Goal: Find specific page/section

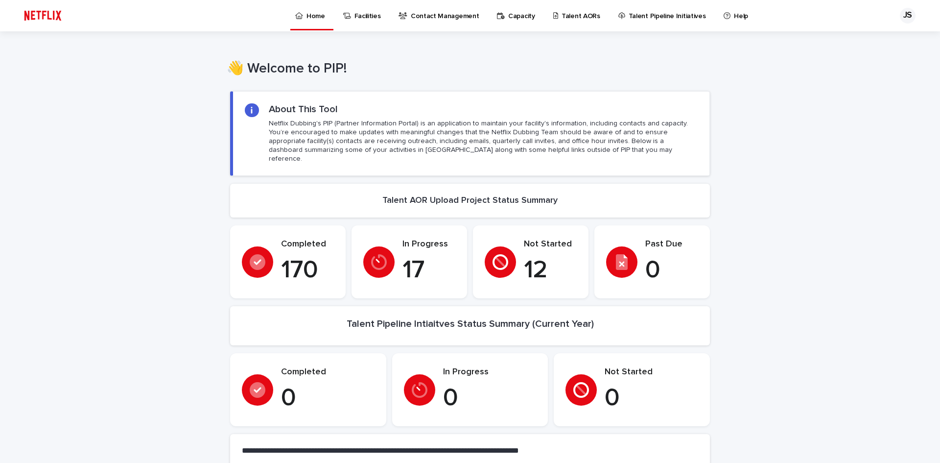
click at [568, 16] on p "Talent AORs" at bounding box center [581, 10] width 39 height 21
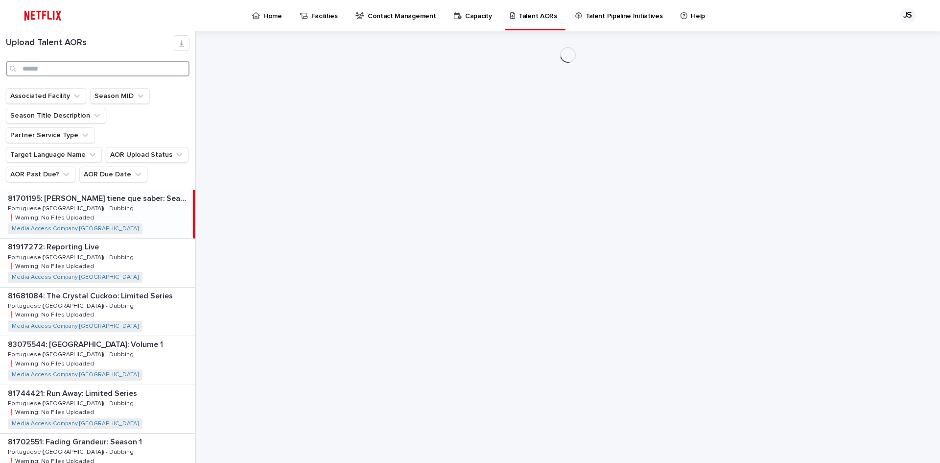
click at [73, 70] on input "Search" at bounding box center [98, 69] width 184 height 16
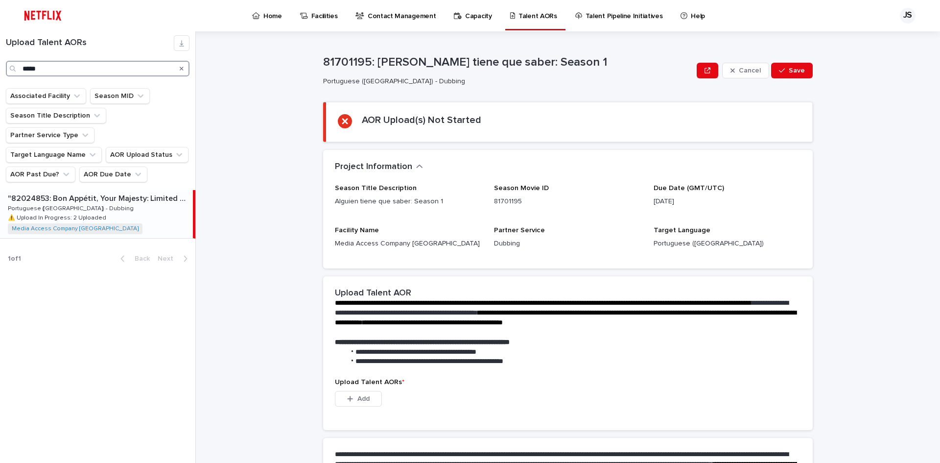
type input "*****"
click at [107, 192] on div ""82024853: Bon Appétit, Your Majesty: Limited Series" "82024853: Bon Appétit, Y…" at bounding box center [96, 214] width 193 height 48
